Goal: Task Accomplishment & Management: Manage account settings

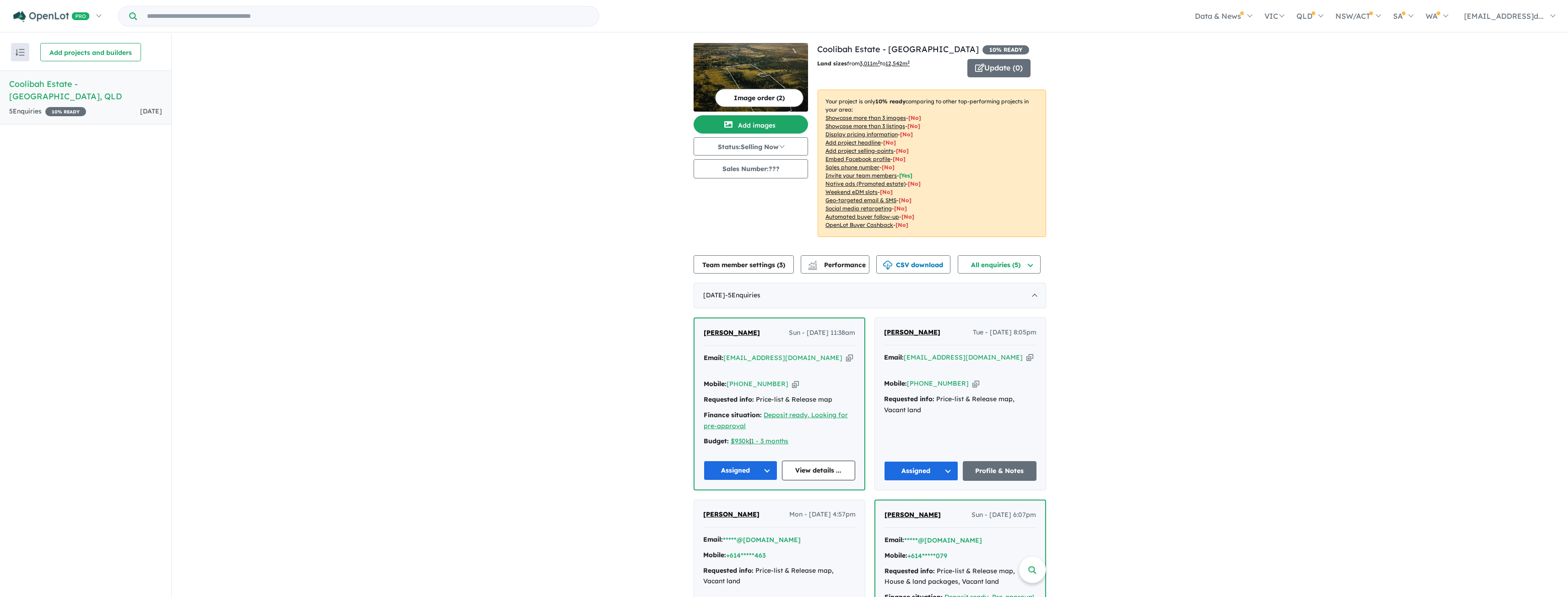
click at [643, 269] on div "View all projects in your account Coolibah Estate - Lowood 10 % READY Land size…" at bounding box center [870, 427] width 1396 height 788
click at [776, 263] on button "Team member settings ( 3 )" at bounding box center [743, 265] width 100 height 18
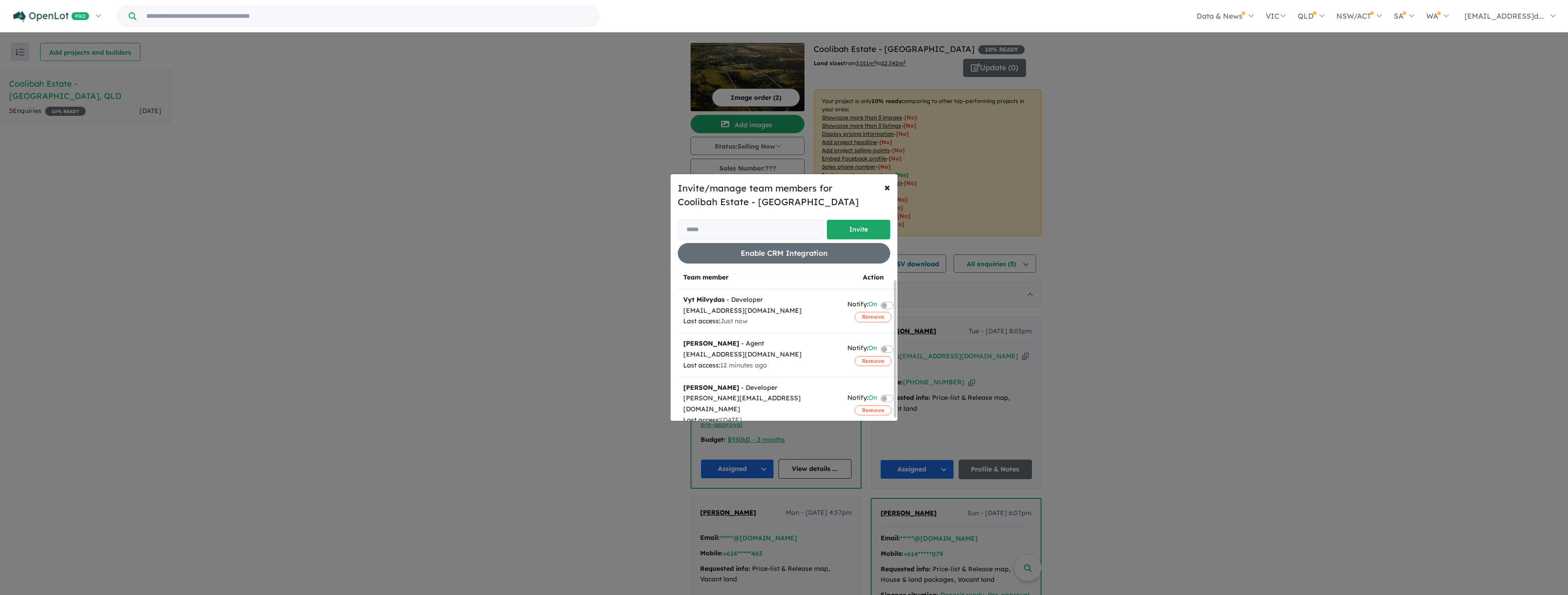
scroll to position [12, 0]
click at [888, 188] on span "×" at bounding box center [887, 187] width 6 height 13
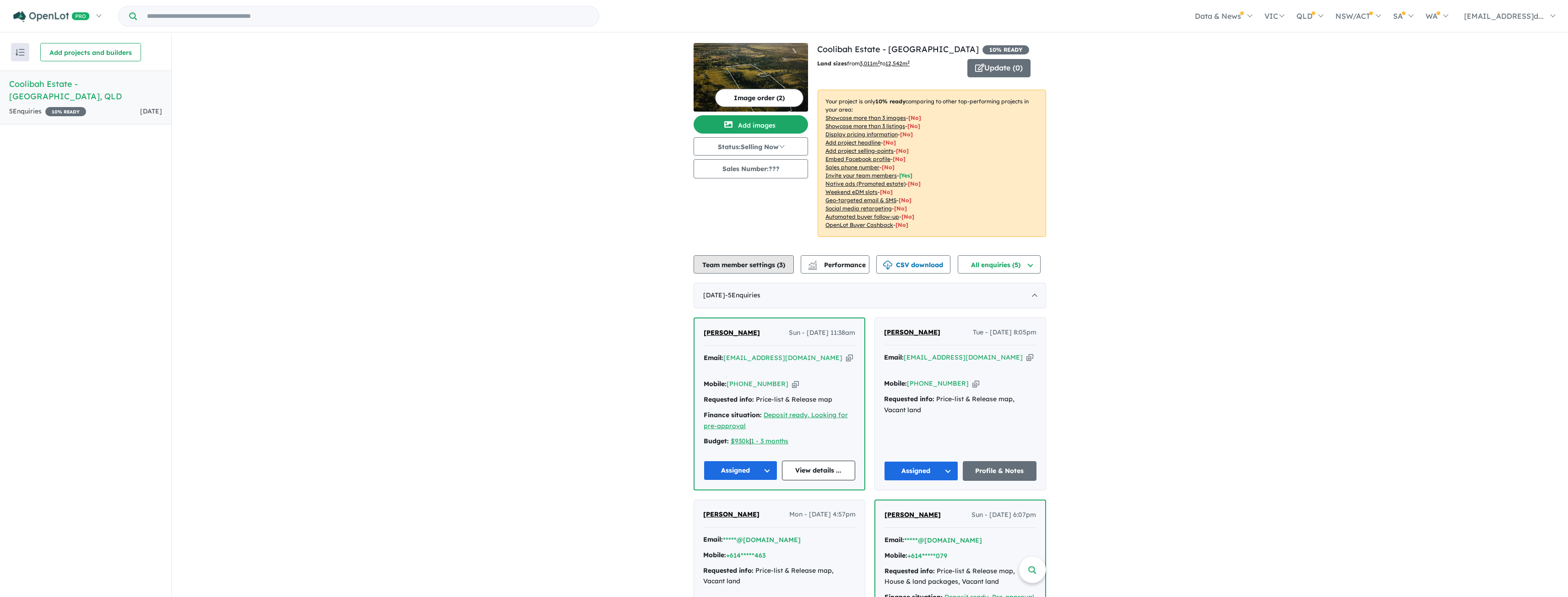
click at [762, 262] on button "Team member settings ( 3 )" at bounding box center [743, 265] width 100 height 18
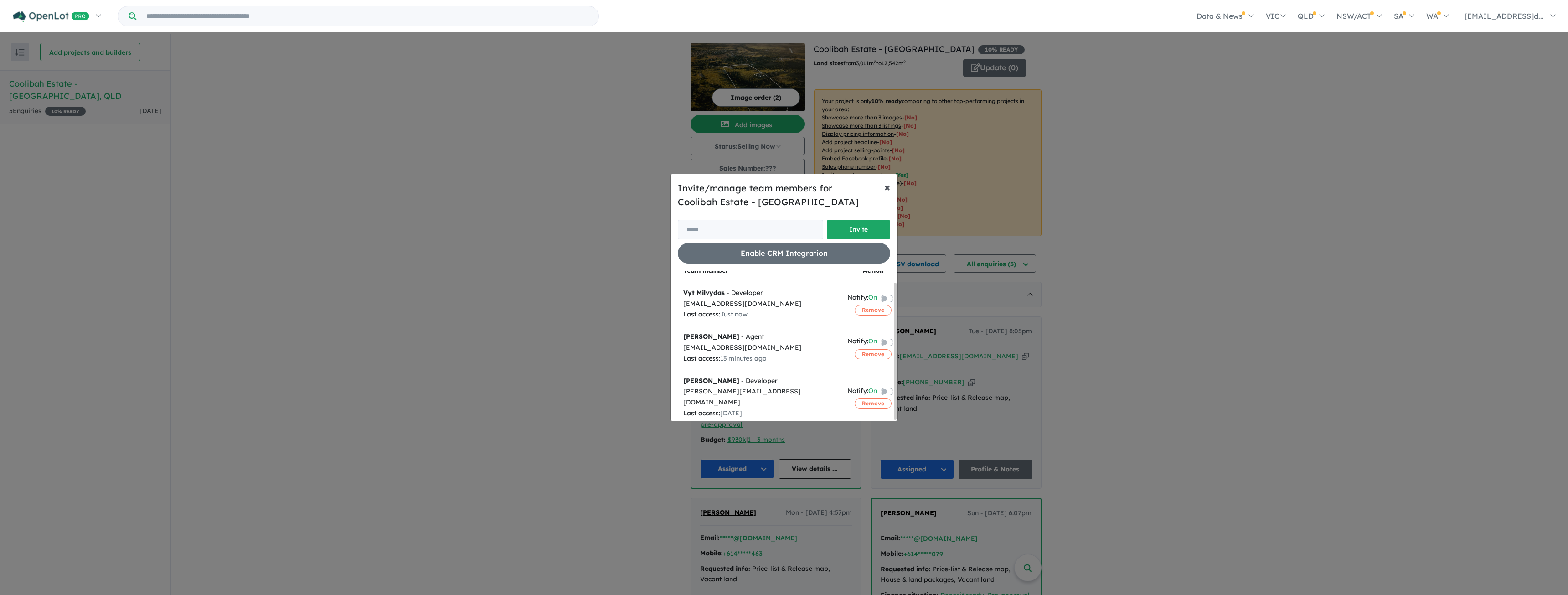
click at [884, 188] on button "× Close" at bounding box center [887, 187] width 21 height 26
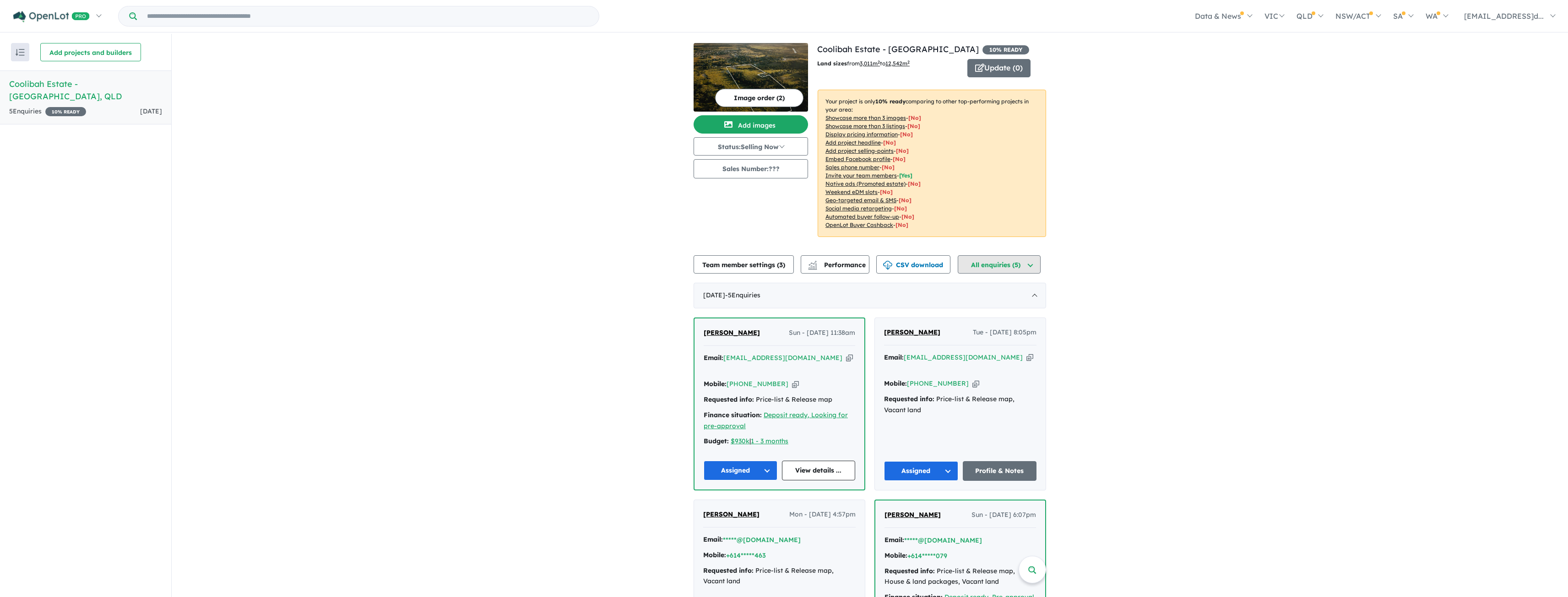
click at [1028, 263] on button "All enquiries ( 5 )" at bounding box center [999, 265] width 83 height 18
click at [1028, 263] on button "All enquiries ( 5 )" at bounding box center [999, 265] width 83 height 18
click at [759, 225] on div "Image order ( 2 ) Add images Status: Selling Now In Planning Coming Soon Sellin…" at bounding box center [755, 145] width 123 height 205
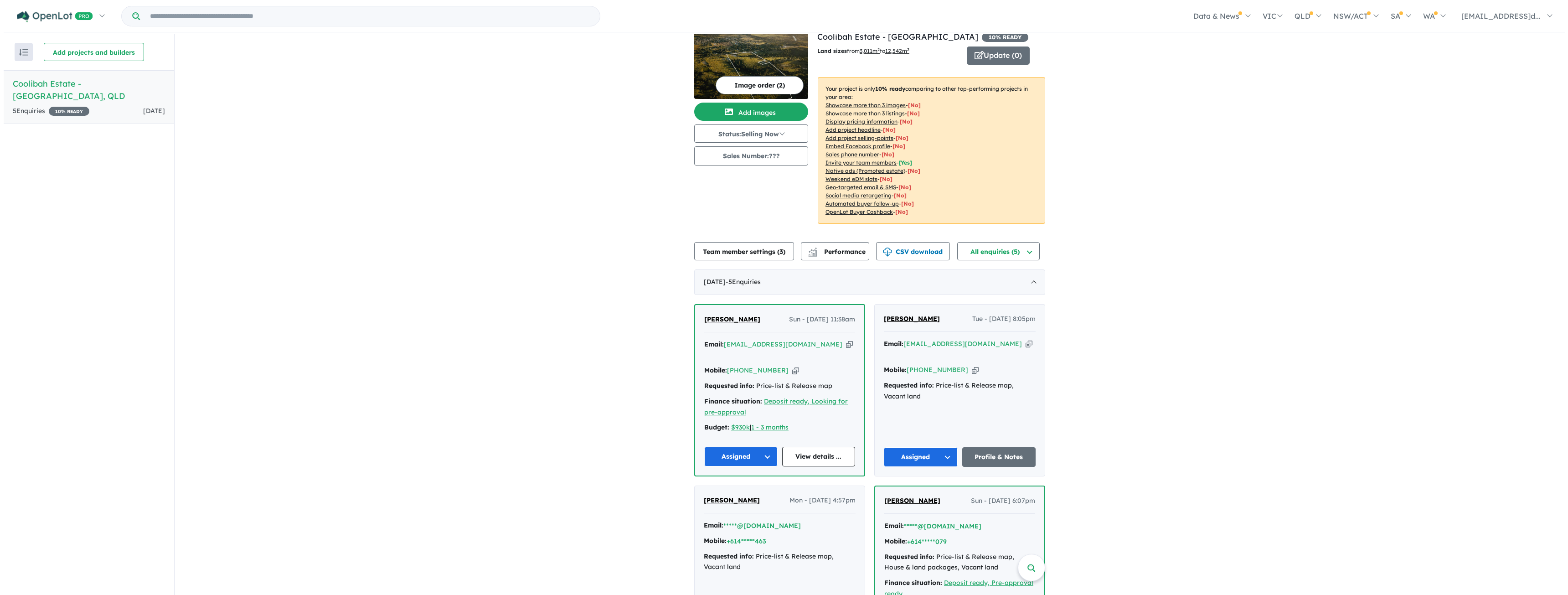
scroll to position [0, 0]
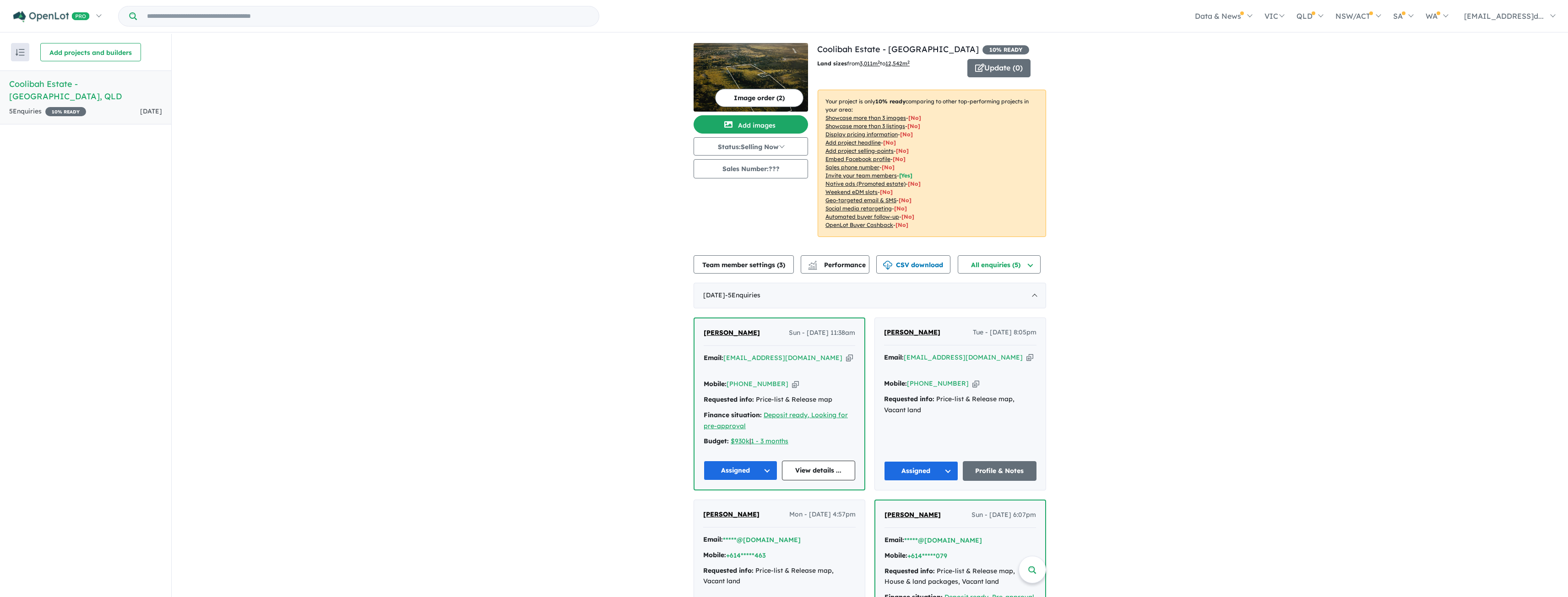
click at [724, 334] on span "[PERSON_NAME]" at bounding box center [732, 332] width 56 height 8
click at [781, 144] on button "Status: Selling Now" at bounding box center [750, 147] width 114 height 18
click at [721, 188] on button "Coming Soon" at bounding box center [727, 188] width 68 height 21
click at [760, 172] on button "Sales Number: ???" at bounding box center [750, 169] width 114 height 19
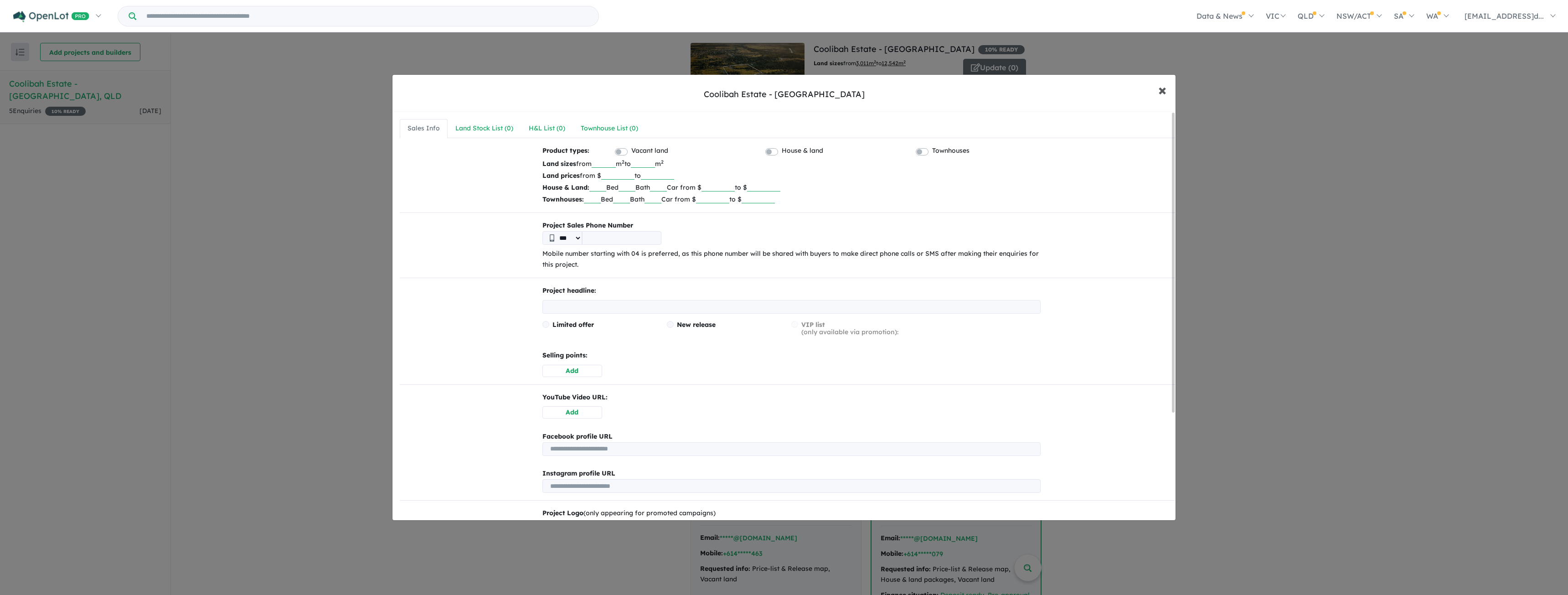
click at [1159, 90] on span "×" at bounding box center [1162, 90] width 8 height 19
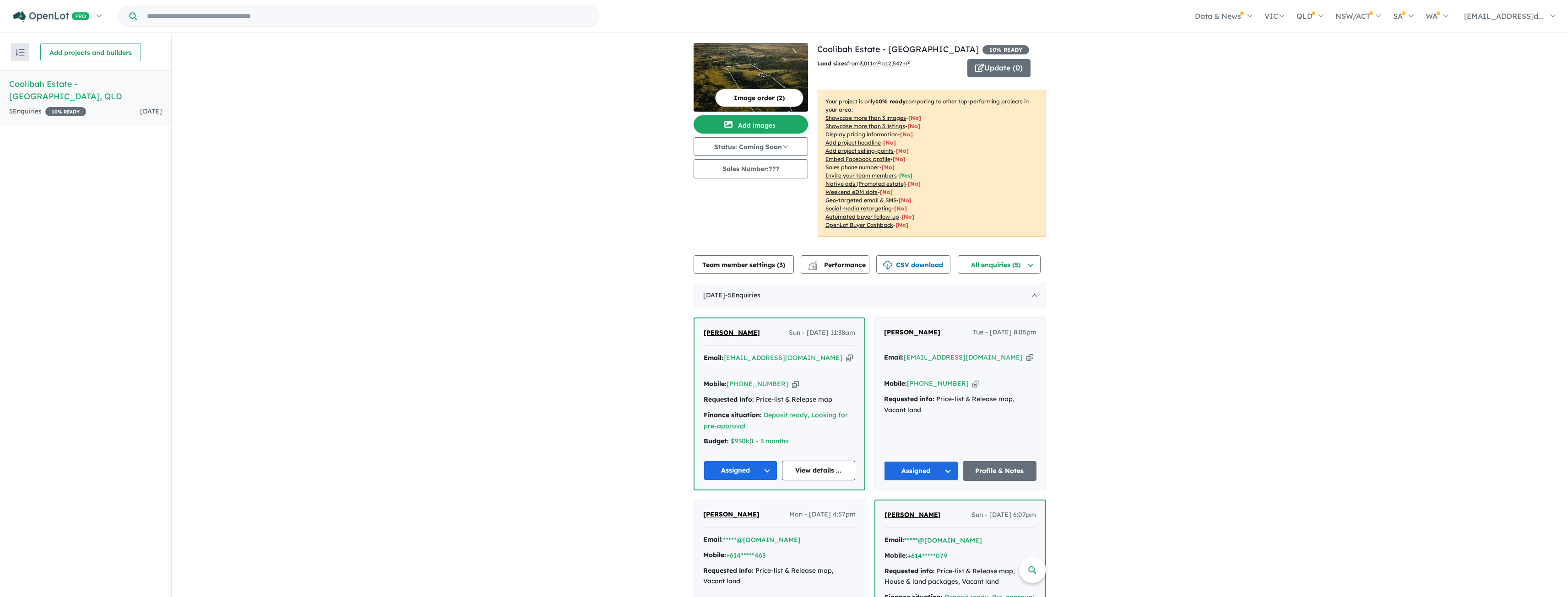
click at [982, 51] on span "10 % READY" at bounding box center [1006, 49] width 46 height 9
click at [578, 235] on div "View all projects in your account Coolibah Estate - Lowood 10 % READY Land size…" at bounding box center [870, 427] width 1396 height 788
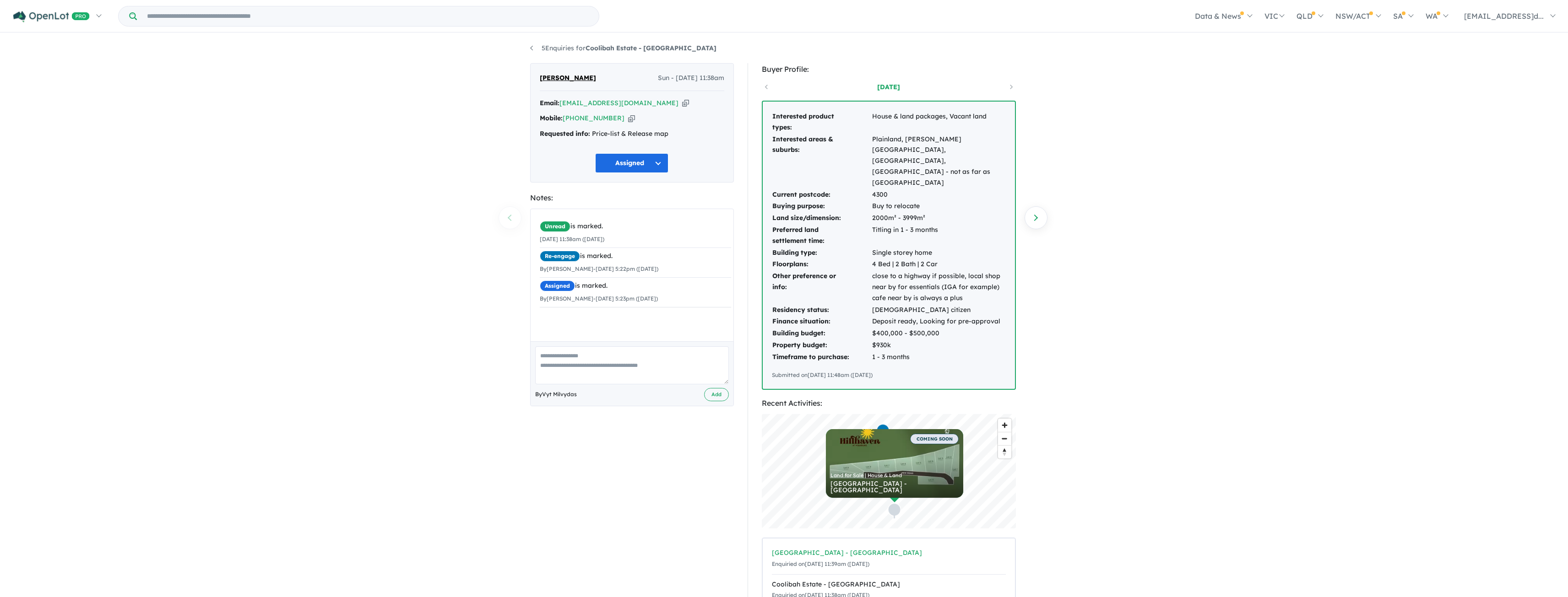
click at [866, 548] on div "[GEOGRAPHIC_DATA] - [GEOGRAPHIC_DATA]" at bounding box center [889, 553] width 234 height 11
